Goal: Transaction & Acquisition: Subscribe to service/newsletter

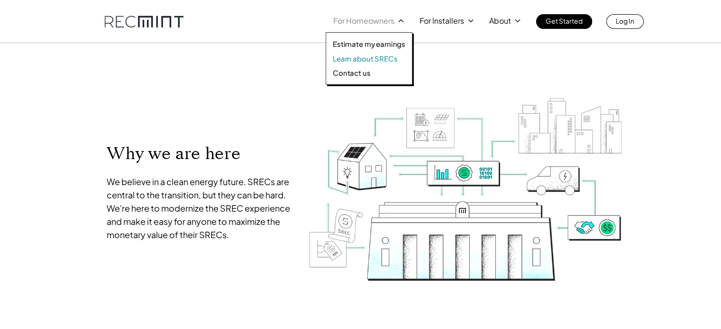
click at [373, 56] on p "Learn about SRECs" at bounding box center [365, 58] width 64 height 9
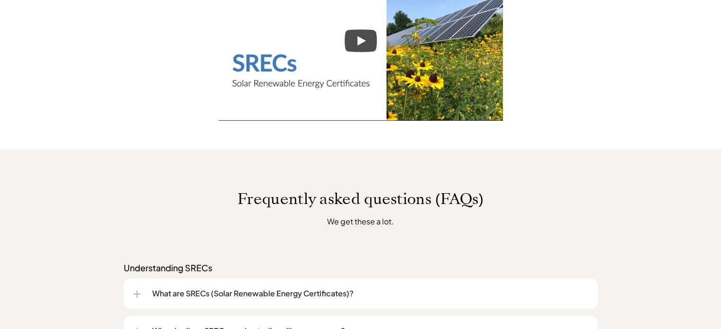
scroll to position [805, 0]
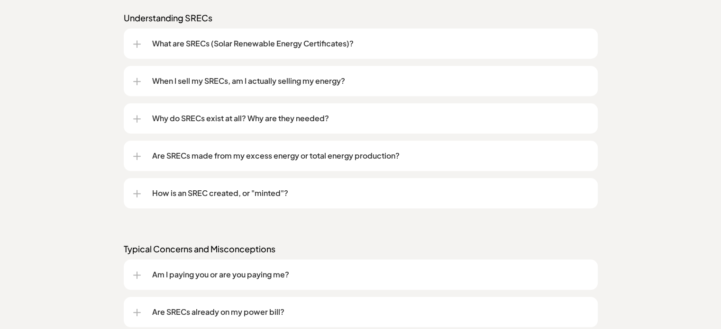
click at [272, 196] on p "How is an SREC created, or "minted"?" at bounding box center [370, 193] width 436 height 11
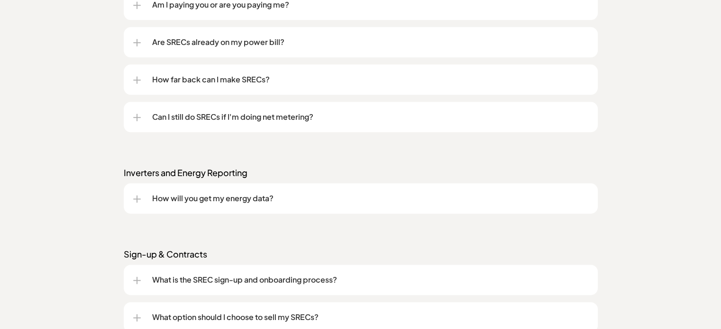
scroll to position [1232, 0]
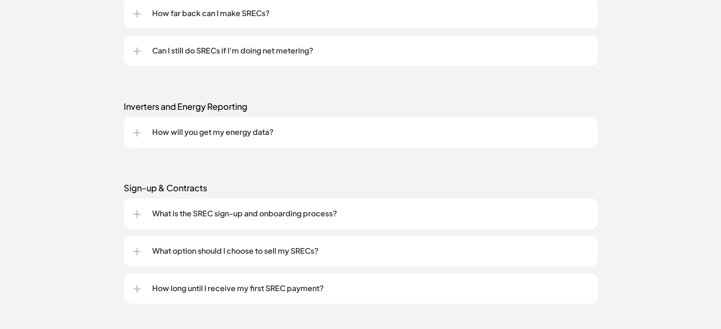
click at [343, 215] on p "What is the SREC sign-up and onboarding process?" at bounding box center [370, 213] width 436 height 11
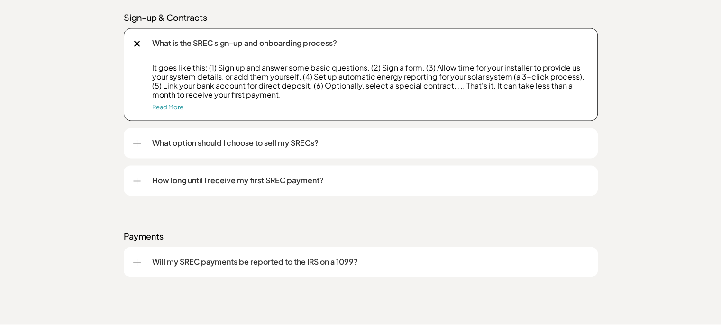
scroll to position [1421, 0]
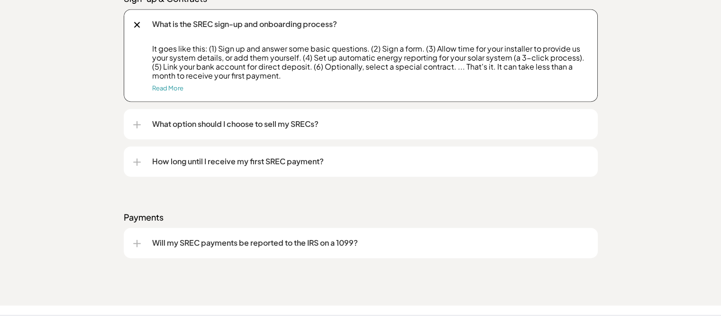
click at [318, 133] on div "What option should I choose to sell my SRECs?" at bounding box center [360, 124] width 455 height 30
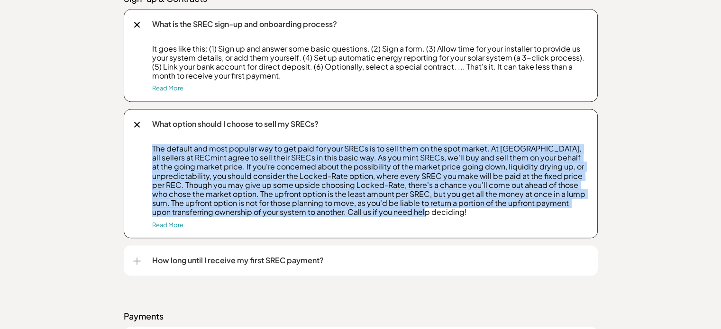
drag, startPoint x: 153, startPoint y: 149, endPoint x: 590, endPoint y: 209, distance: 441.0
click at [590, 209] on div "What option should I choose to sell my SRECs? The default and most popular way …" at bounding box center [361, 173] width 474 height 129
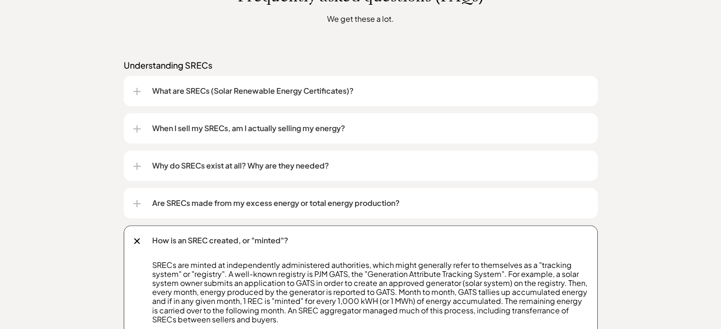
scroll to position [569, 0]
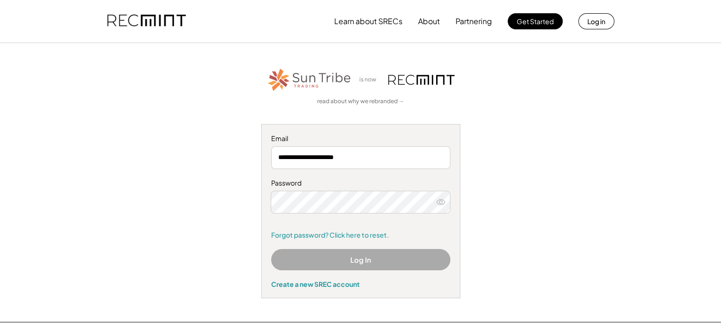
click at [381, 255] on button "Log In" at bounding box center [360, 259] width 179 height 21
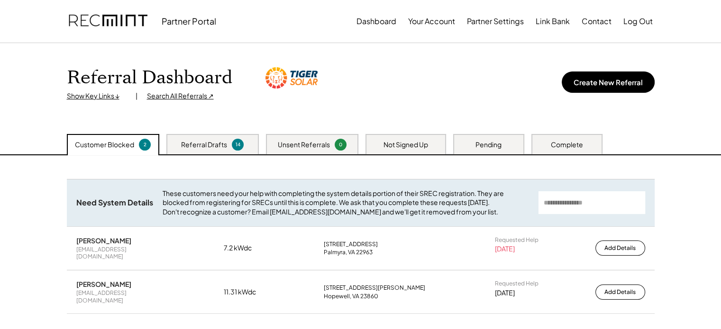
click at [403, 139] on div "Not Signed Up" at bounding box center [405, 144] width 81 height 20
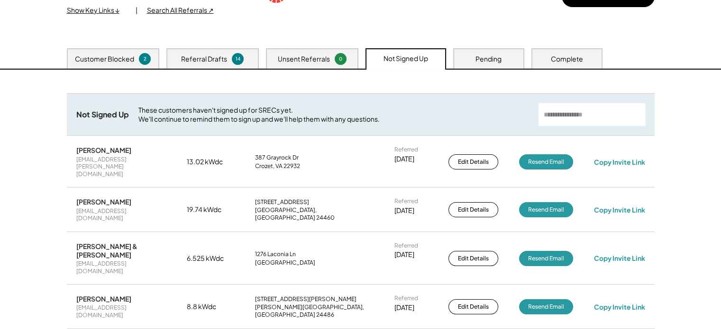
scroll to position [95, 0]
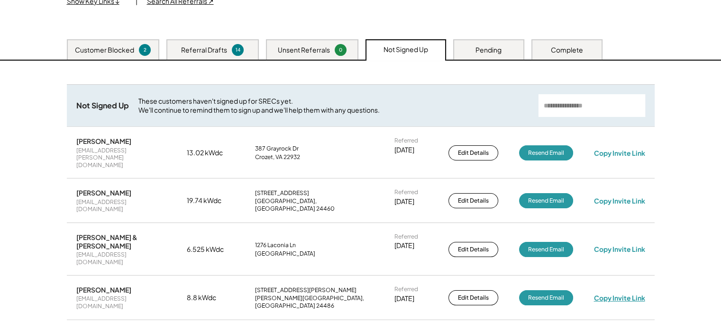
click at [624, 294] on div "Copy Invite Link" at bounding box center [618, 298] width 51 height 9
click at [611, 245] on div "Copy Invite Link" at bounding box center [618, 249] width 51 height 9
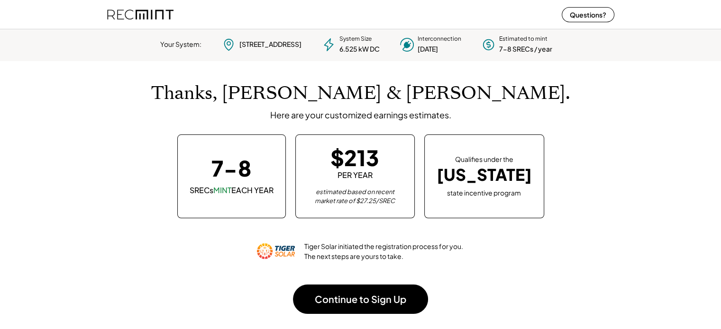
scroll to position [133, 264]
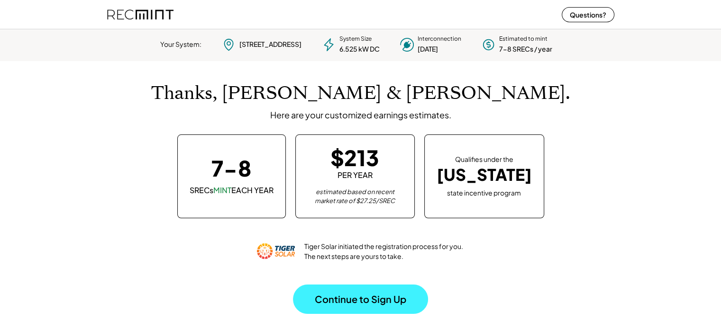
click at [340, 295] on button "Continue to Sign Up" at bounding box center [360, 299] width 135 height 29
click at [400, 301] on button "Continue to Sign Up" at bounding box center [360, 299] width 135 height 29
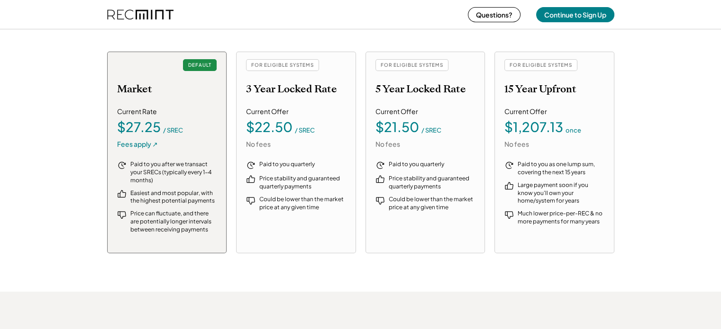
scroll to position [1042, 0]
